Goal: Task Accomplishment & Management: Manage account settings

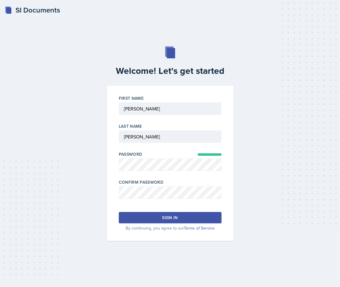
click at [182, 216] on button "Sign in" at bounding box center [170, 217] width 103 height 11
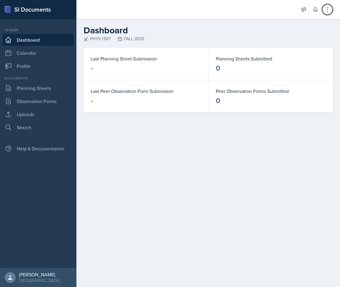
click at [329, 12] on icon at bounding box center [327, 10] width 6 height 6
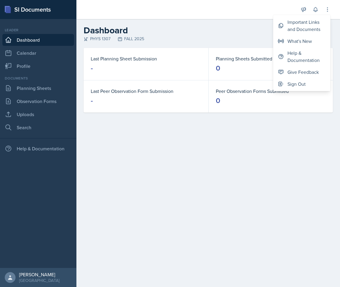
click at [159, 140] on main "Dashboard PHYS 1307 FALL 2025 Last Planning Sheet Submission - Planning Sheets …" at bounding box center [207, 153] width 263 height 268
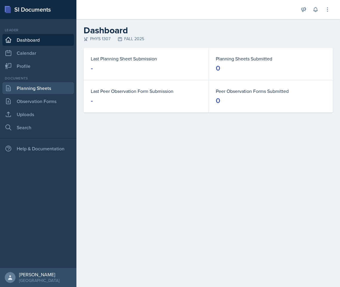
click at [46, 89] on link "Planning Sheets" at bounding box center [38, 88] width 72 height 12
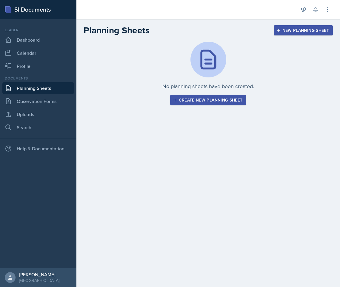
click at [14, 277] on div at bounding box center [10, 277] width 11 height 11
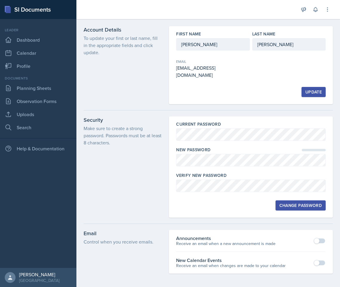
click at [316, 238] on span at bounding box center [316, 241] width 6 height 6
click at [316, 238] on div at bounding box center [319, 241] width 11 height 6
click at [318, 260] on span at bounding box center [316, 263] width 6 height 6
click at [115, 147] on div "Security Make sure to create a strong password. Passwords must be at least 8 ch…" at bounding box center [122, 167] width 78 height 101
click at [35, 55] on link "Calendar" at bounding box center [38, 53] width 72 height 12
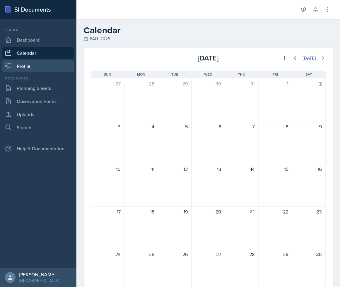
click at [30, 67] on link "Profile" at bounding box center [38, 66] width 72 height 12
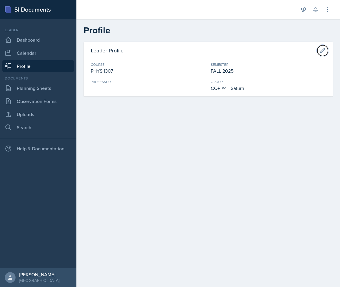
click at [323, 52] on icon at bounding box center [322, 51] width 6 height 6
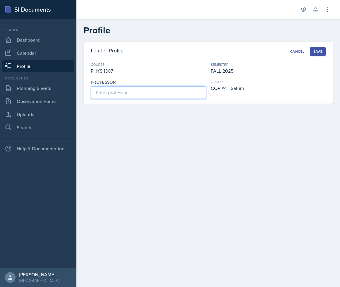
click at [129, 93] on input at bounding box center [148, 92] width 115 height 13
click at [119, 94] on input "[PERSON_NAME]" at bounding box center [148, 92] width 115 height 13
paste input
type input "[PERSON_NAME]"
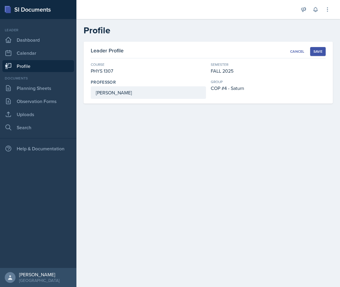
click at [316, 52] on div "Save" at bounding box center [317, 51] width 9 height 5
